Goal: Ask a question: Seek information or help from site administrators or community

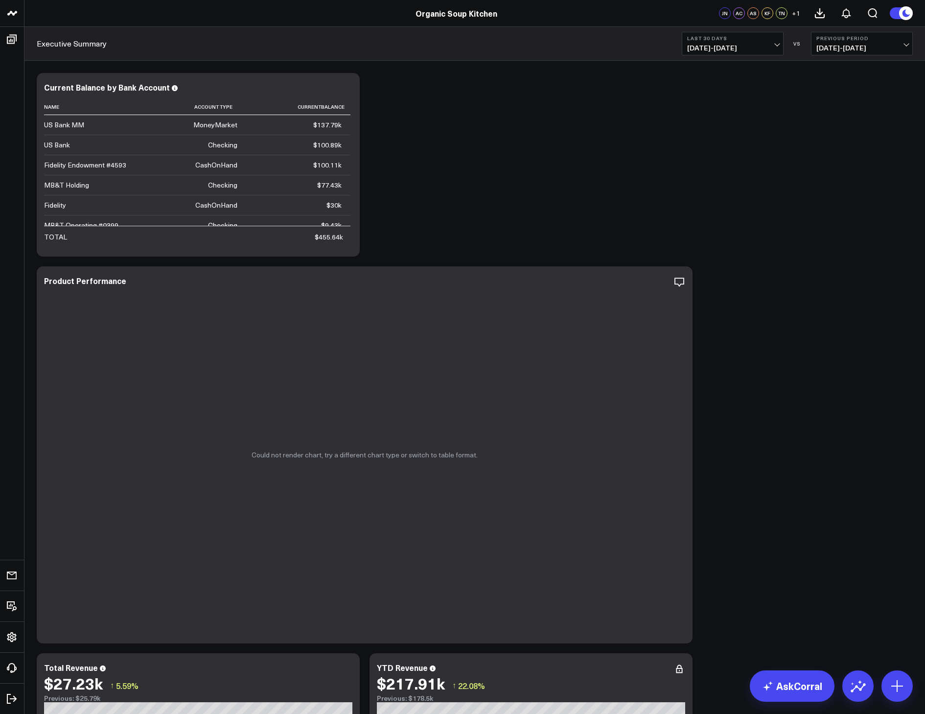
click at [705, 12] on circle at bounding box center [907, 13] width 14 height 14
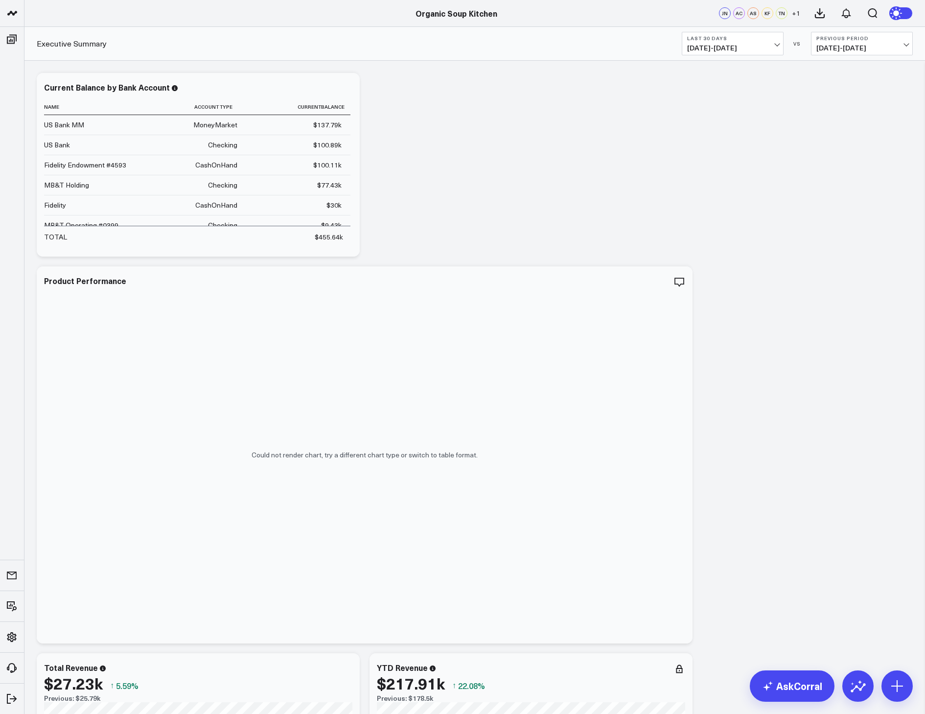
click at [705, 12] on icon at bounding box center [897, 13] width 11 height 11
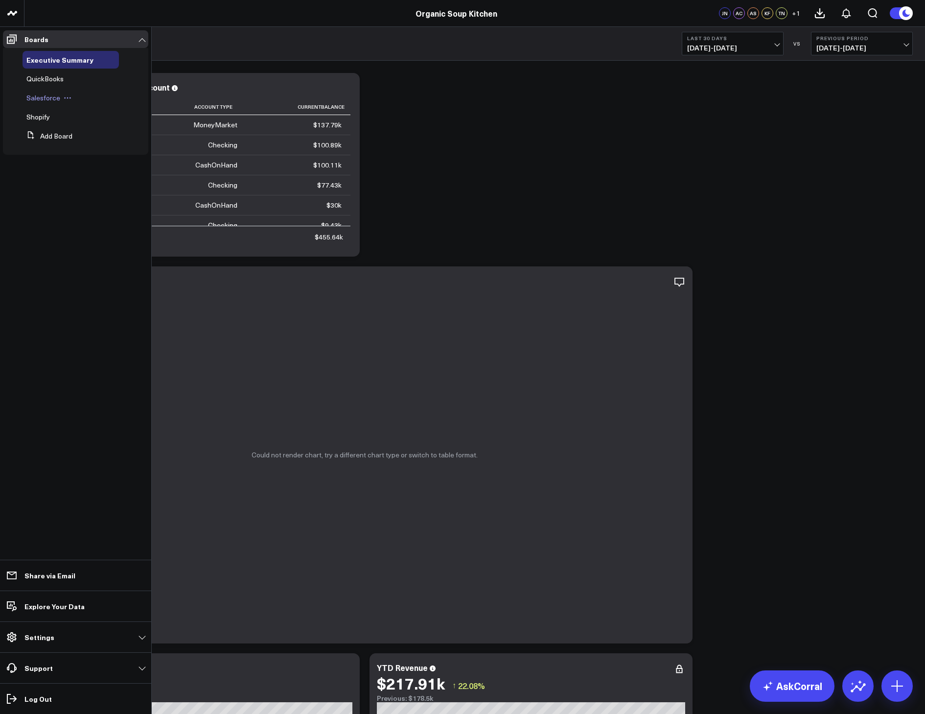
click at [40, 96] on span "Salesforce" at bounding box center [43, 97] width 34 height 9
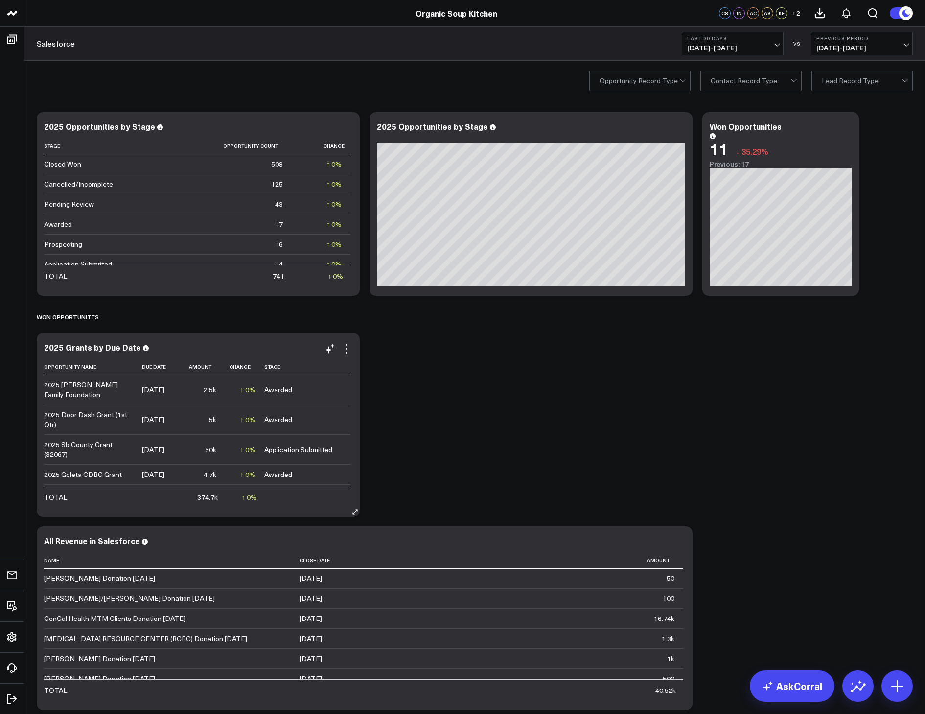
click at [356, 511] on icon at bounding box center [355, 512] width 4 height 4
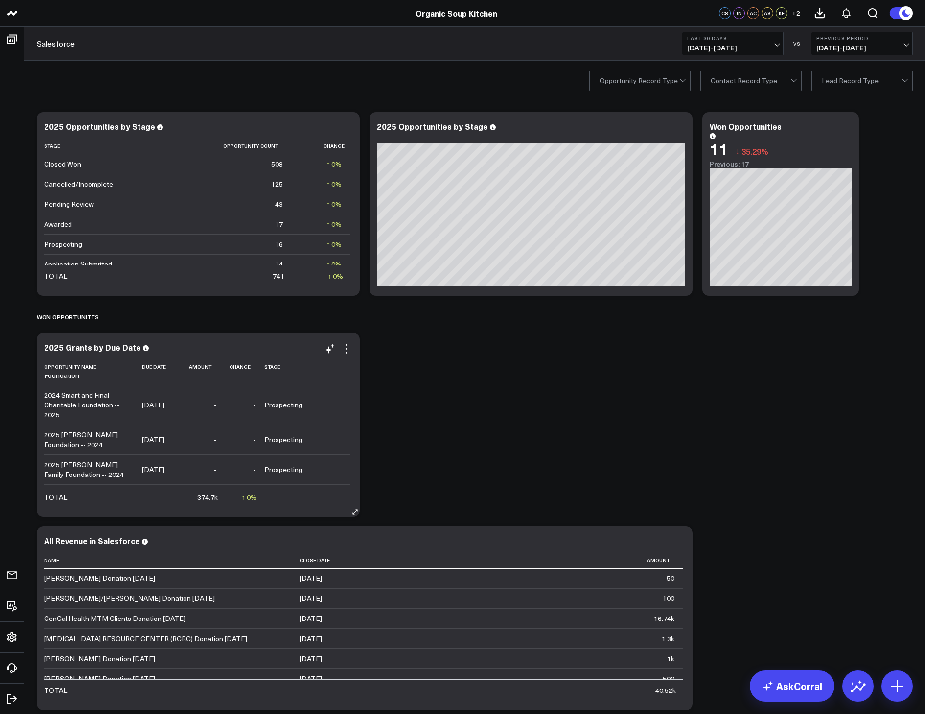
click at [354, 514] on icon at bounding box center [355, 511] width 7 height 7
click at [347, 349] on icon at bounding box center [347, 349] width 2 height 2
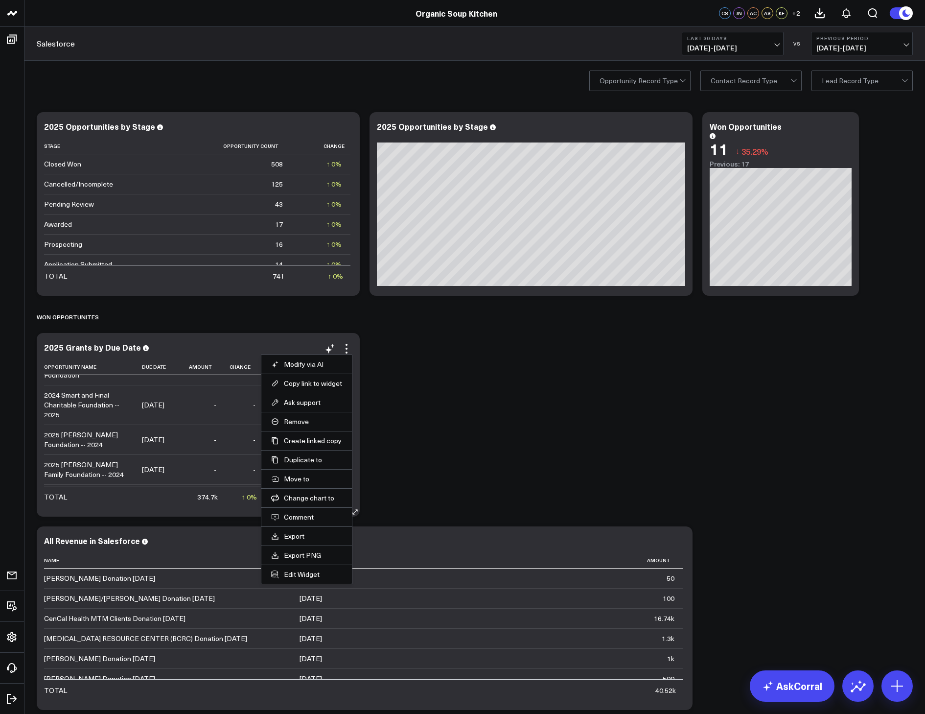
click at [196, 514] on td "-" at bounding box center [205, 538] width 41 height 49
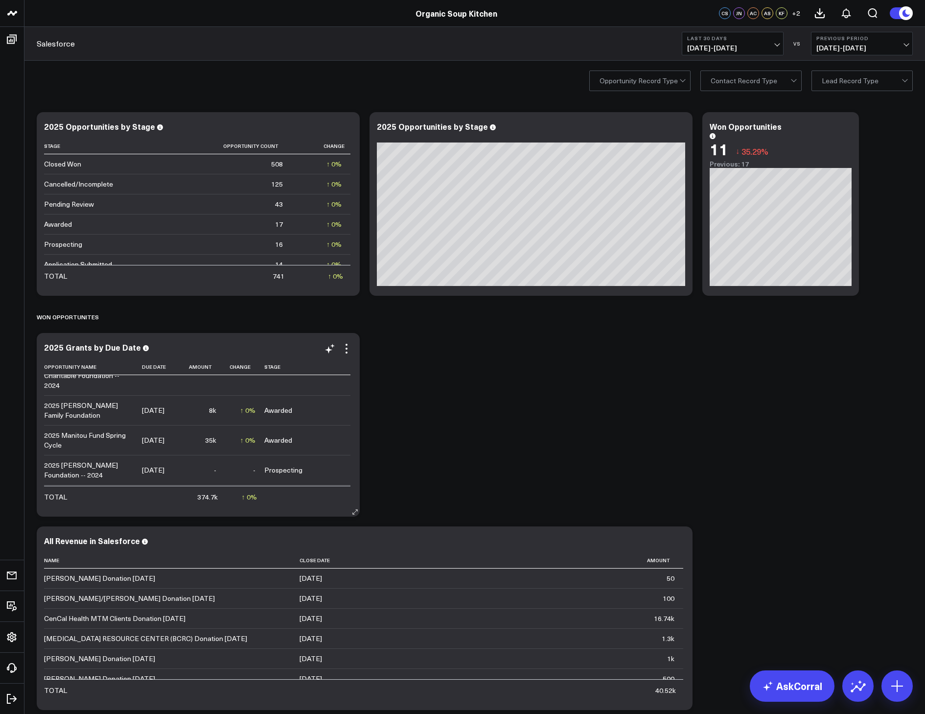
scroll to position [390, 0]
click at [277, 370] on th "Stage" at bounding box center [307, 367] width 86 height 16
click at [283, 364] on icon at bounding box center [285, 367] width 8 height 6
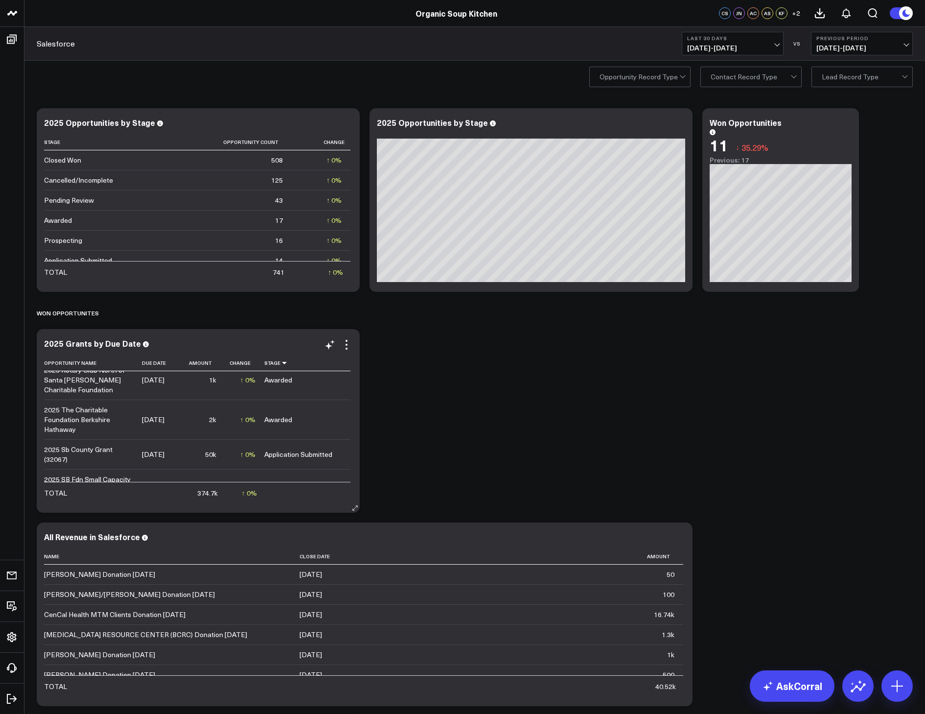
scroll to position [1114, 0]
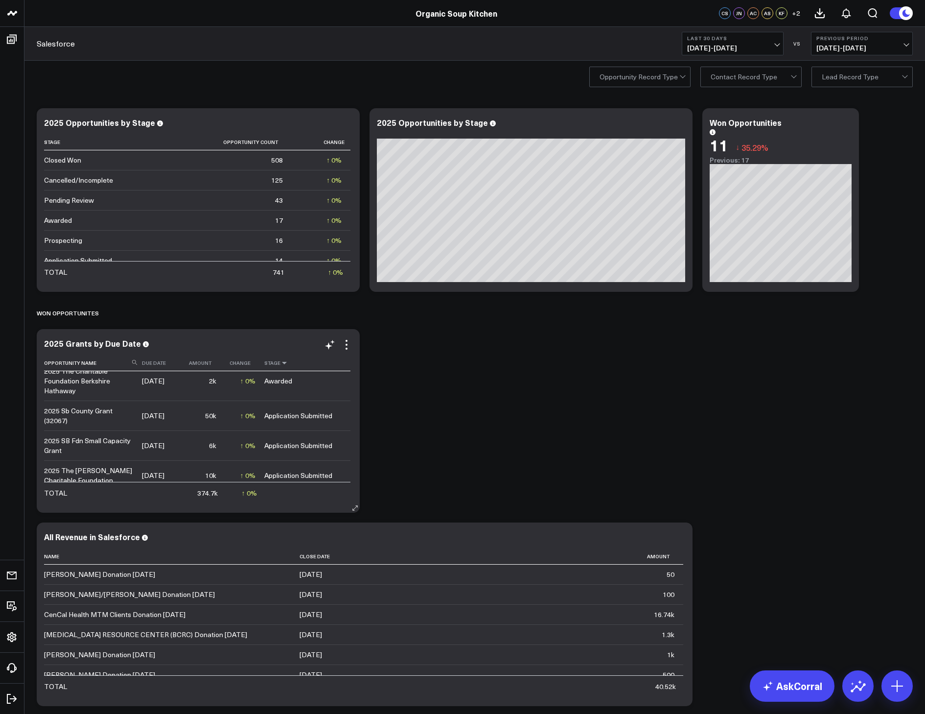
click at [284, 362] on icon at bounding box center [285, 363] width 8 height 6
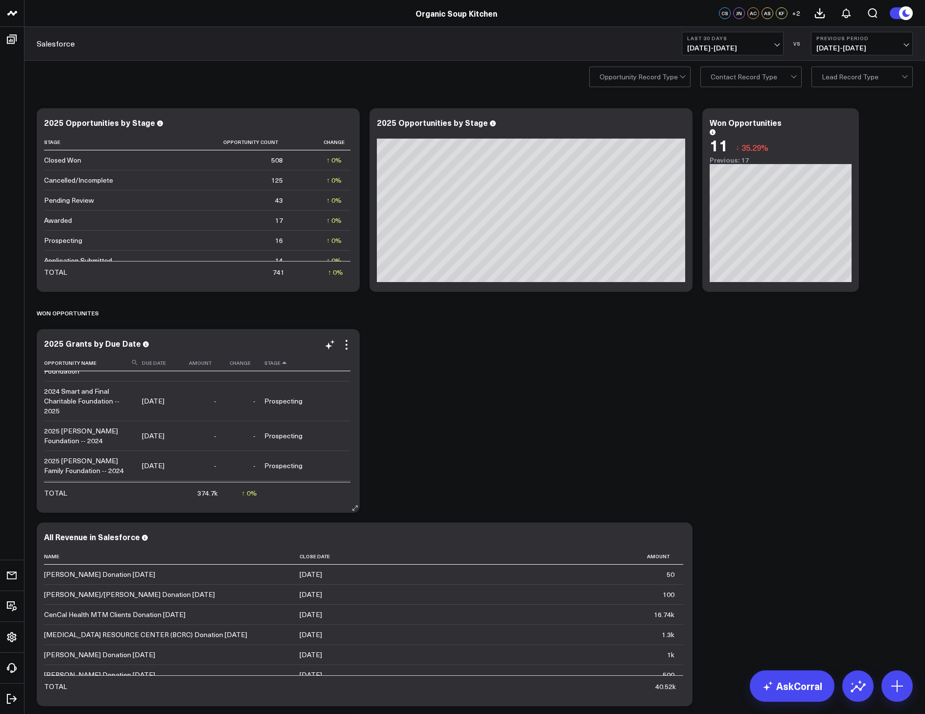
click at [284, 362] on icon at bounding box center [285, 363] width 8 height 6
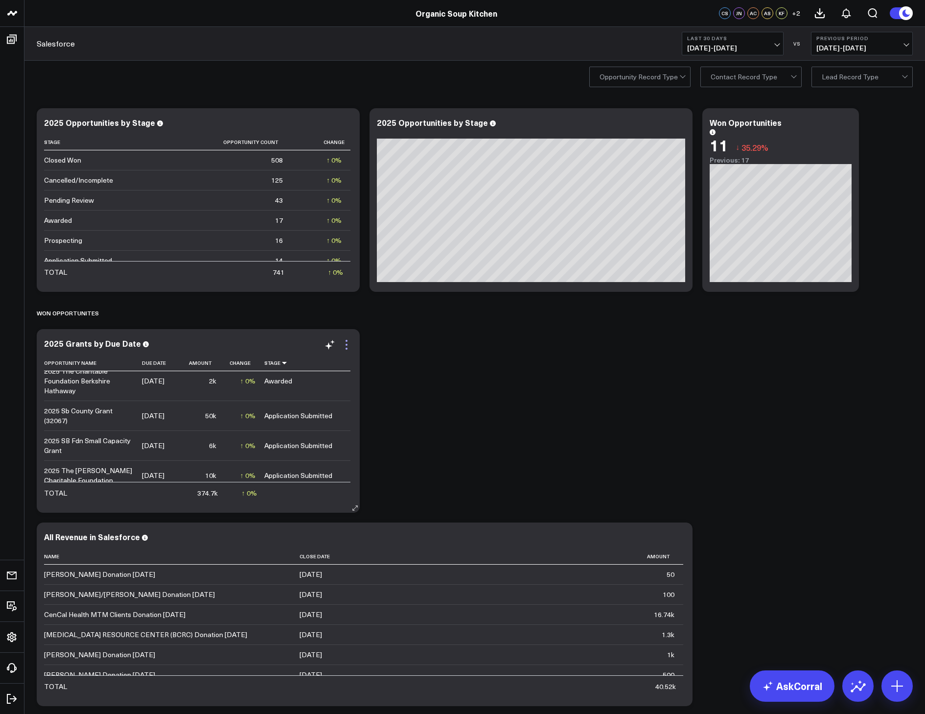
click at [347, 350] on icon at bounding box center [347, 345] width 12 height 12
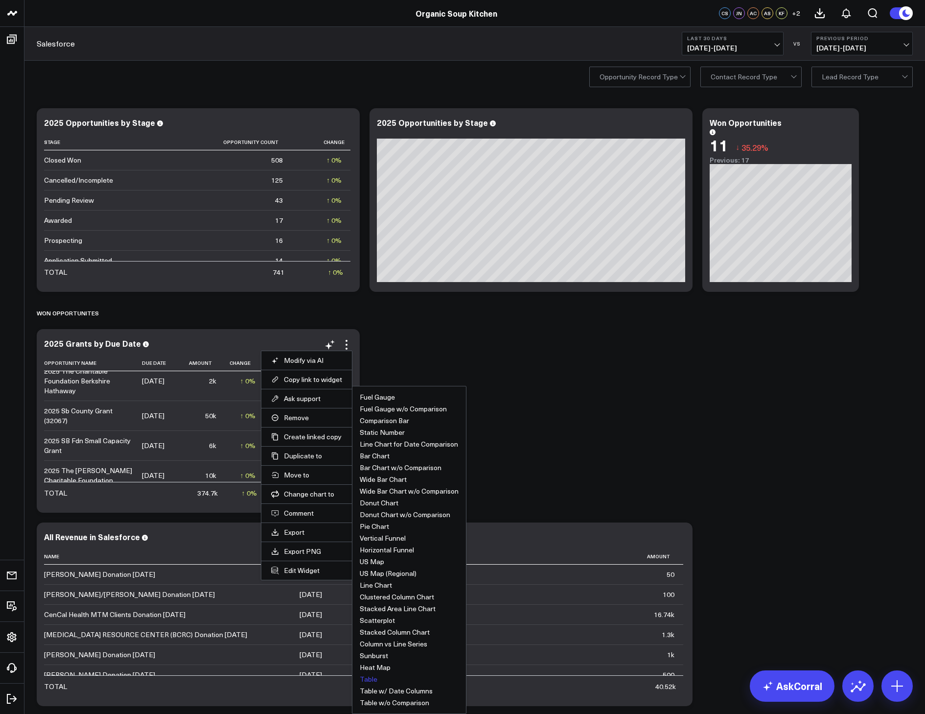
click at [451, 405] on ul "Fuel Gauge Fuel Gauge w/o Comparison Comparison Bar Static Number Line Chart fo…" at bounding box center [409, 550] width 115 height 328
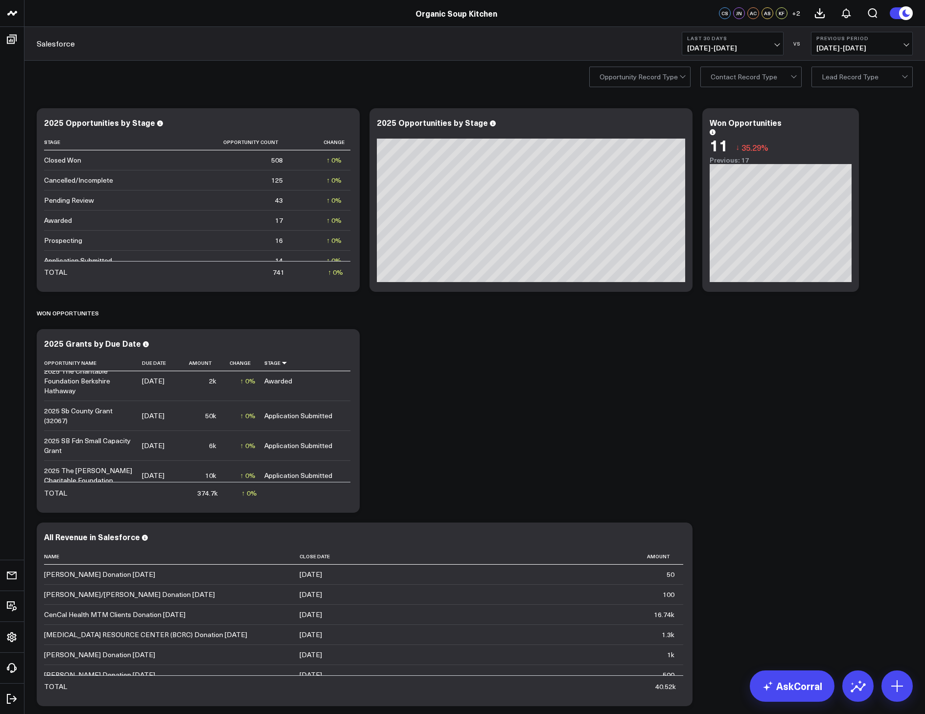
click at [457, 392] on div "Modify via AI Copy link to widget Ask support Remove Create linked copy Executi…" at bounding box center [475, 503] width 886 height 801
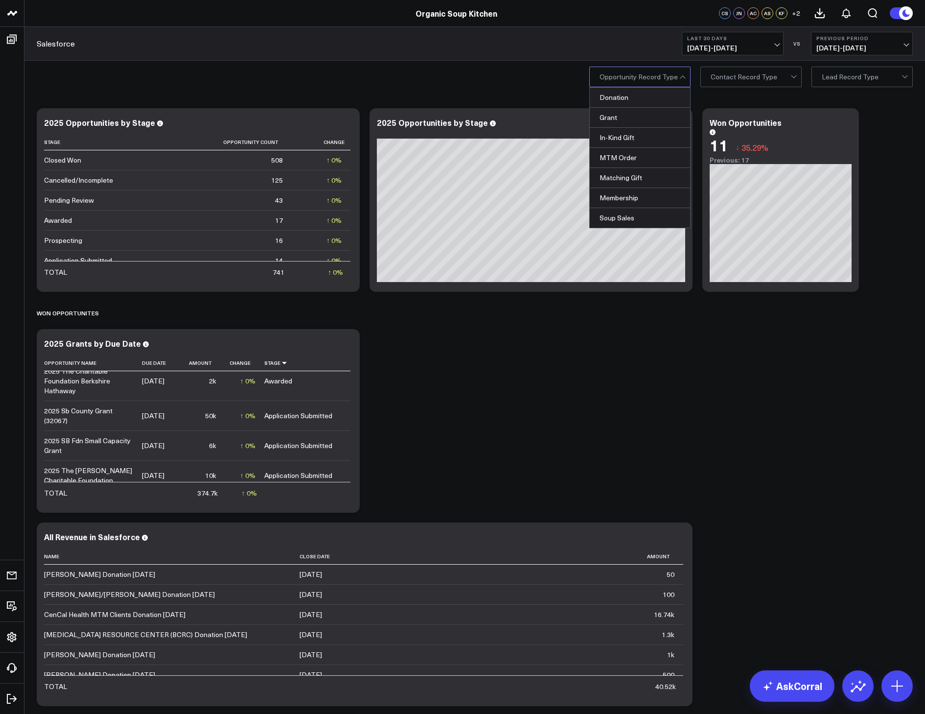
click at [683, 78] on div at bounding box center [684, 77] width 8 height 20
click at [638, 157] on div "MTM Order" at bounding box center [640, 158] width 100 height 20
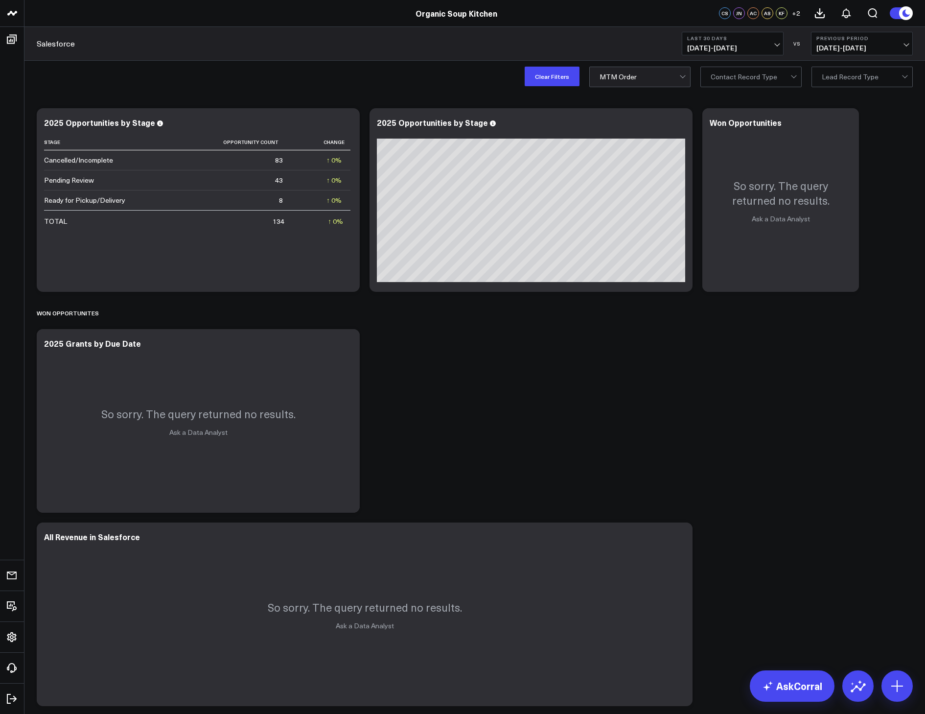
click at [681, 76] on div at bounding box center [682, 75] width 5 height 5
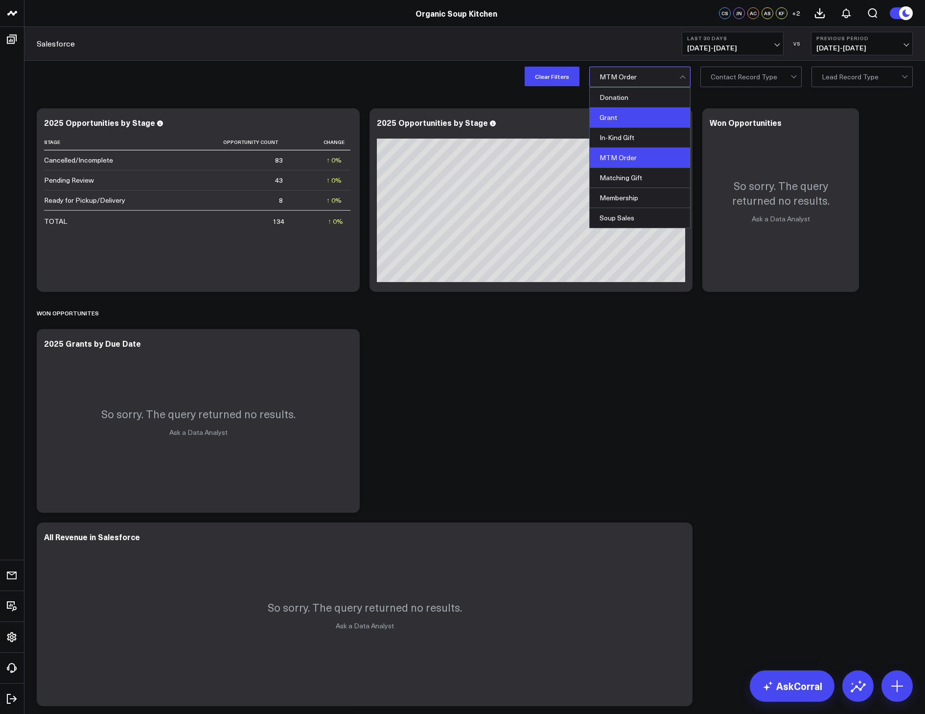
click at [649, 115] on div "Grant" at bounding box center [640, 118] width 100 height 20
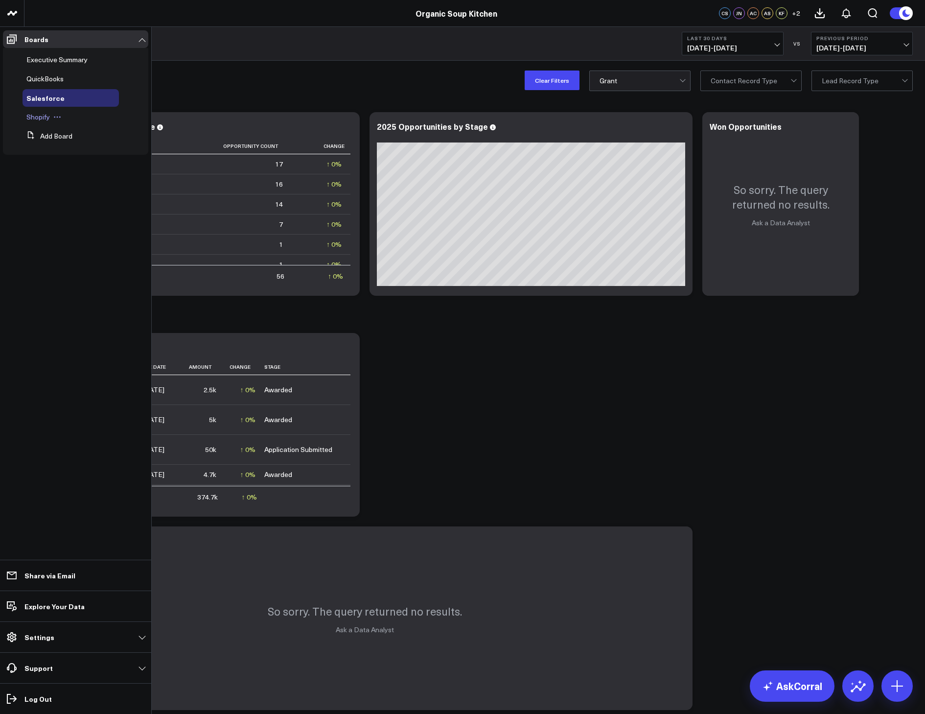
click at [47, 120] on span "Shopify" at bounding box center [38, 116] width 24 height 9
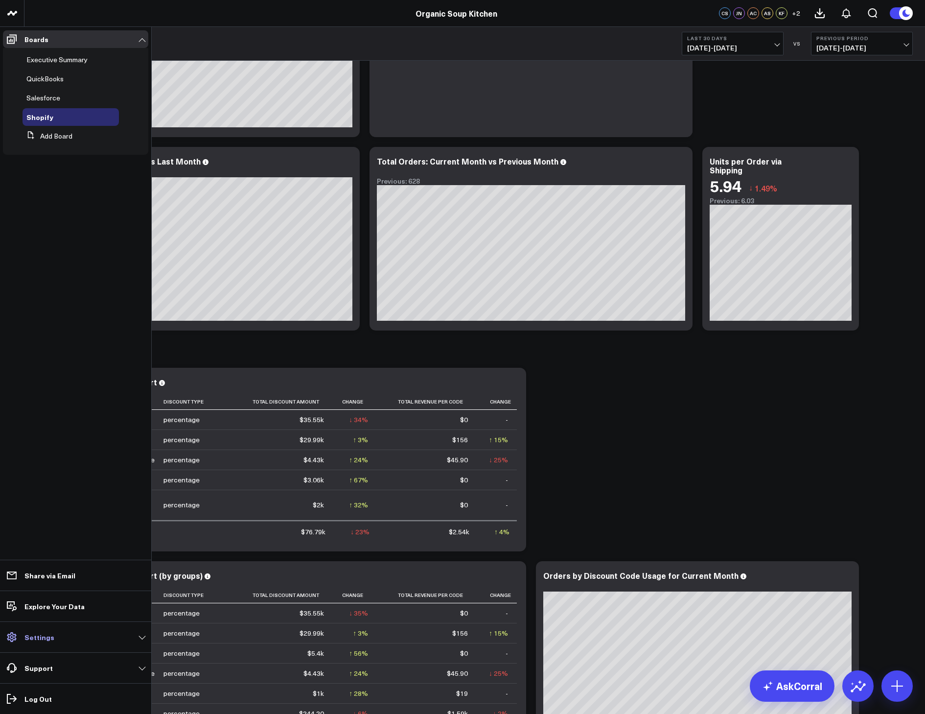
click at [11, 637] on icon at bounding box center [12, 637] width 12 height 12
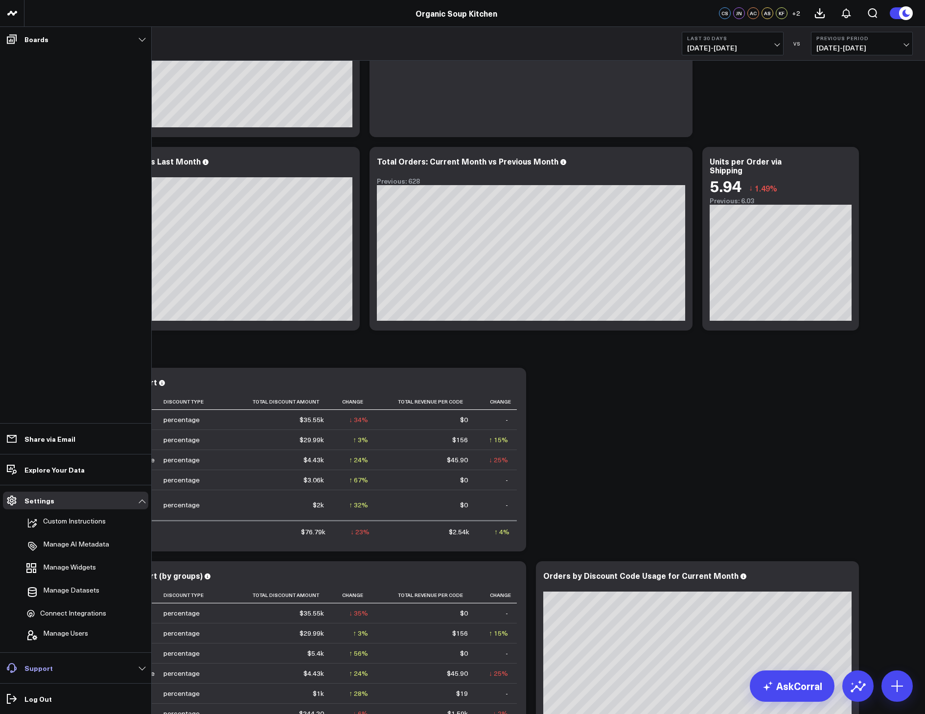
click at [43, 667] on p "Support" at bounding box center [38, 668] width 28 height 8
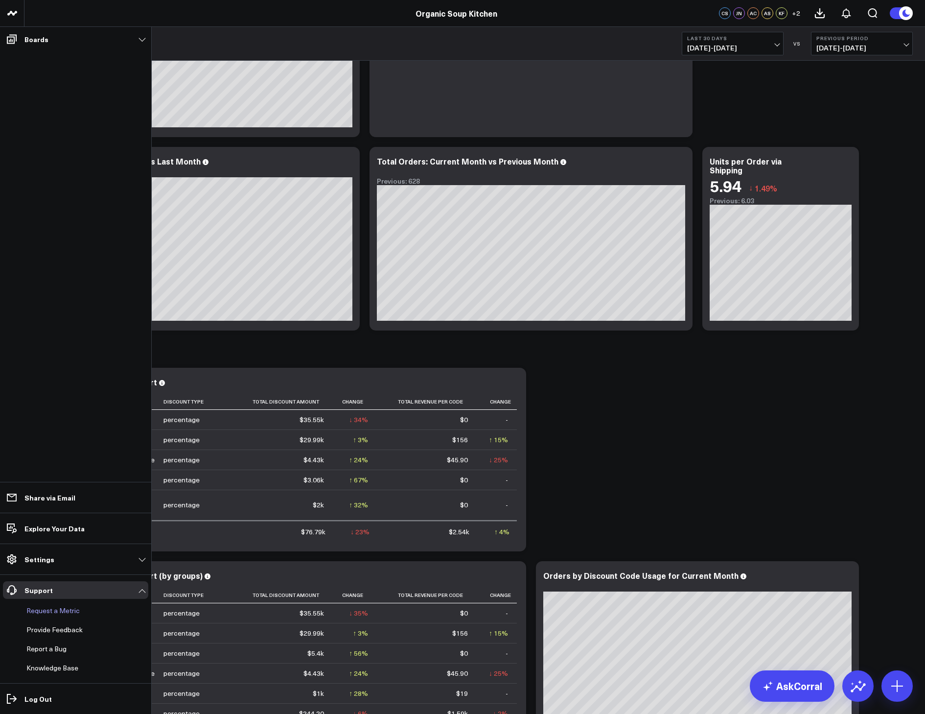
click at [67, 613] on button "Request a Metric" at bounding box center [51, 611] width 57 height 18
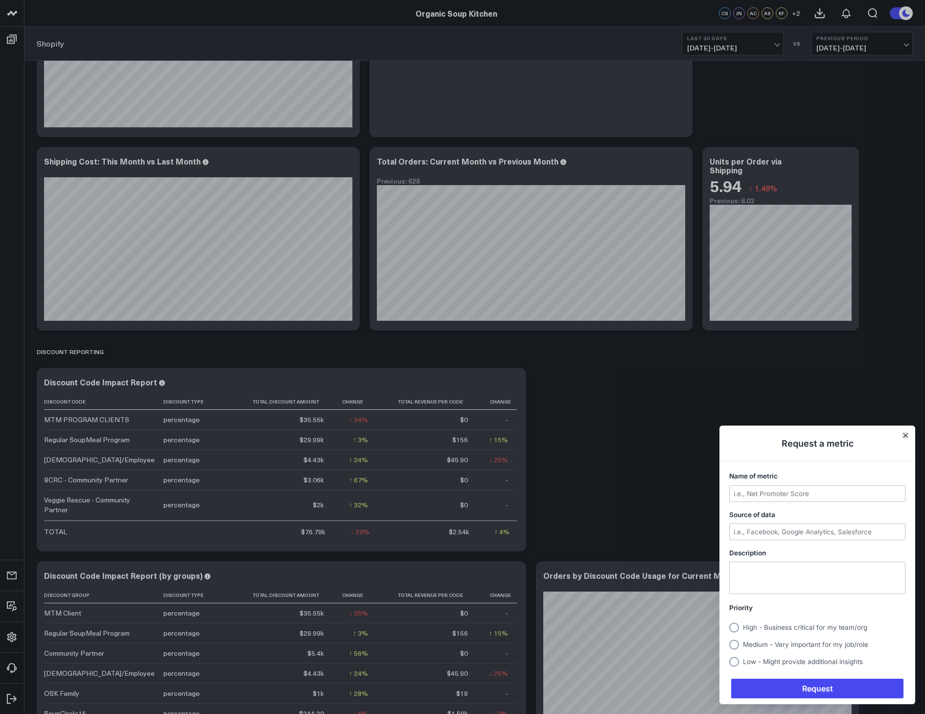
click at [705, 434] on icon "Close" at bounding box center [906, 435] width 4 height 4
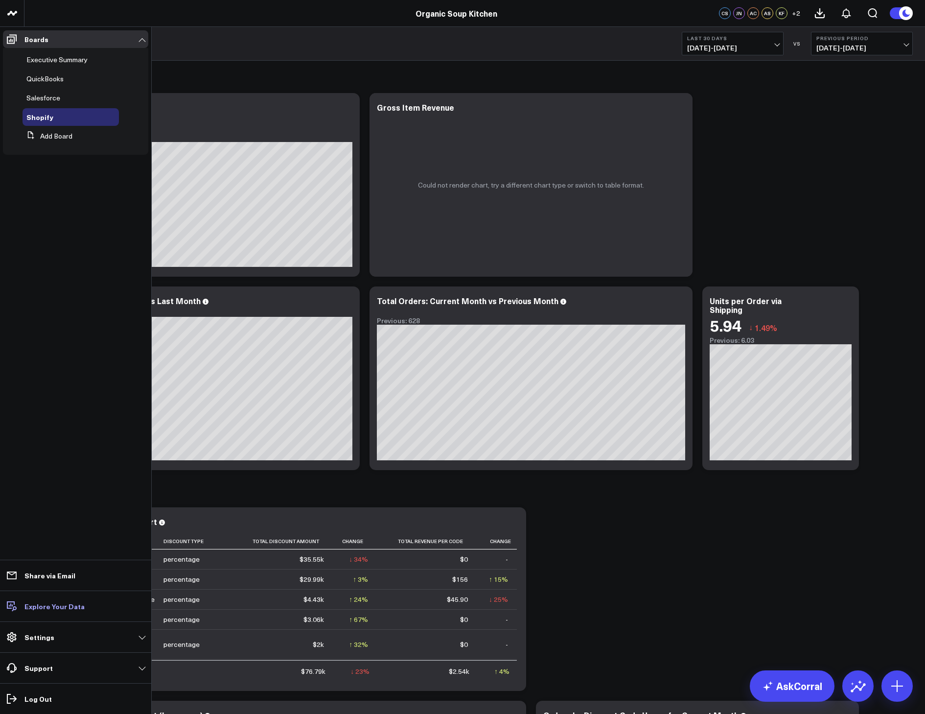
click at [58, 602] on p "Explore Your Data" at bounding box center [54, 606] width 60 height 8
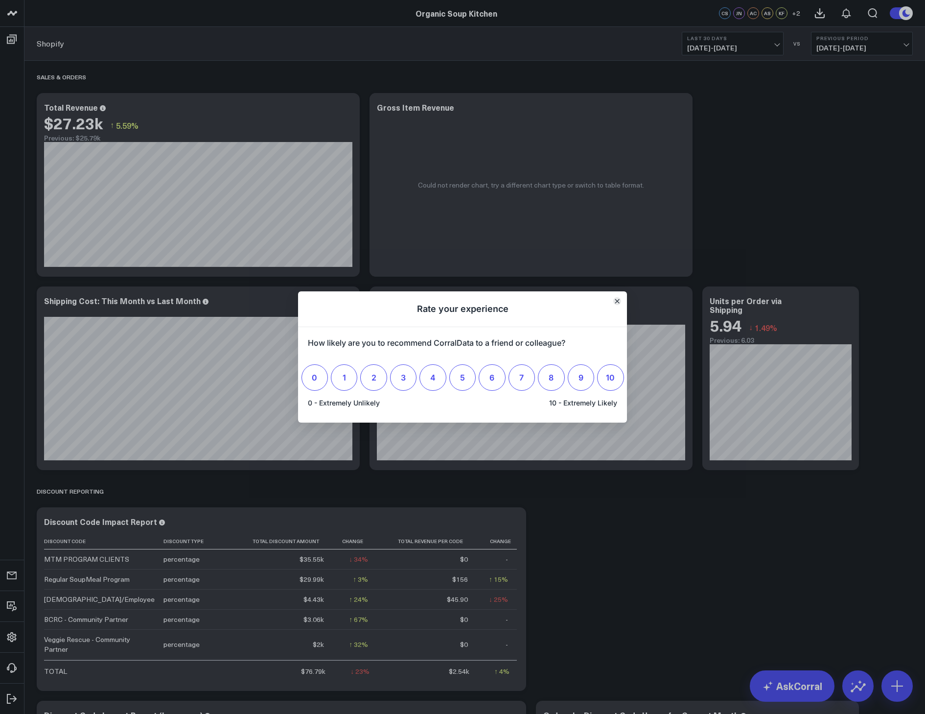
click at [618, 300] on icon "Close" at bounding box center [617, 301] width 5 height 5
